Goal: Use online tool/utility: Use online tool/utility

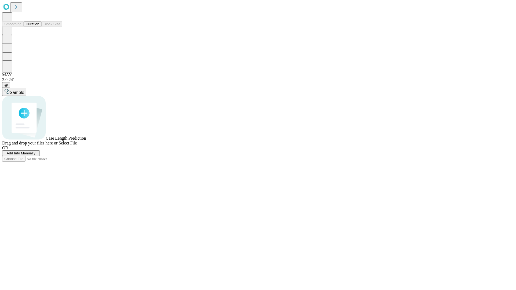
click at [39, 27] on button "Duration" at bounding box center [33, 24] width 18 height 6
click at [77, 145] on span "Select File" at bounding box center [68, 143] width 18 height 5
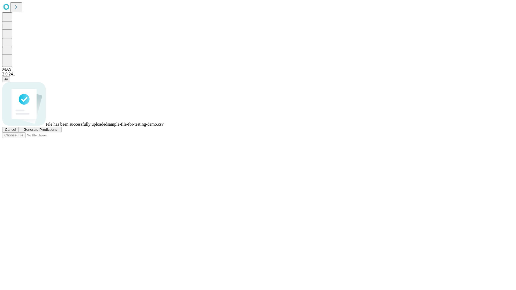
click at [57, 132] on span "Generate Predictions" at bounding box center [40, 130] width 34 height 4
